Goal: Navigation & Orientation: Understand site structure

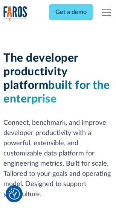
scroll to position [114, 0]
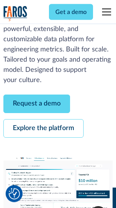
click at [37, 104] on link "Request a demo" at bounding box center [36, 104] width 67 height 19
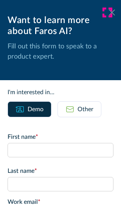
click at [109, 12] on icon at bounding box center [112, 12] width 6 height 6
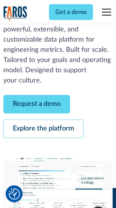
scroll to position [138, 0]
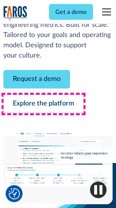
click at [43, 104] on link "Explore the platform" at bounding box center [43, 104] width 81 height 19
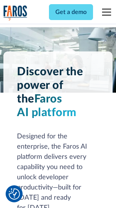
scroll to position [5761, 0]
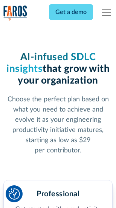
scroll to position [1201, 0]
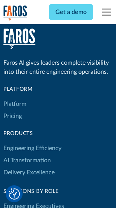
click at [15, 104] on link "Platform" at bounding box center [14, 104] width 23 height 12
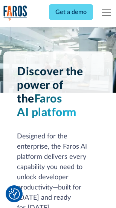
scroll to position [6004, 0]
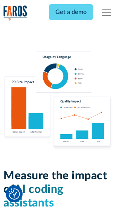
scroll to position [4722, 0]
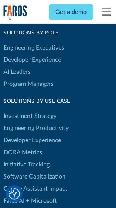
click at [23, 146] on link "DORA Metrics" at bounding box center [22, 152] width 39 height 12
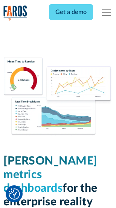
scroll to position [3350, 0]
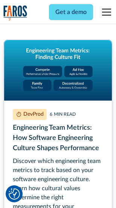
scroll to position [3443, 0]
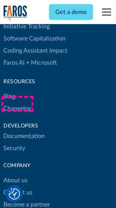
click at [17, 104] on link "Changelog" at bounding box center [17, 108] width 28 height 12
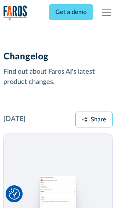
scroll to position [9272, 0]
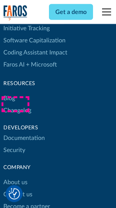
click at [15, 177] on link "About us" at bounding box center [15, 183] width 24 height 12
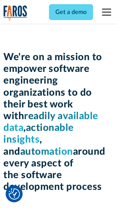
scroll to position [2617, 0]
